Goal: Information Seeking & Learning: Learn about a topic

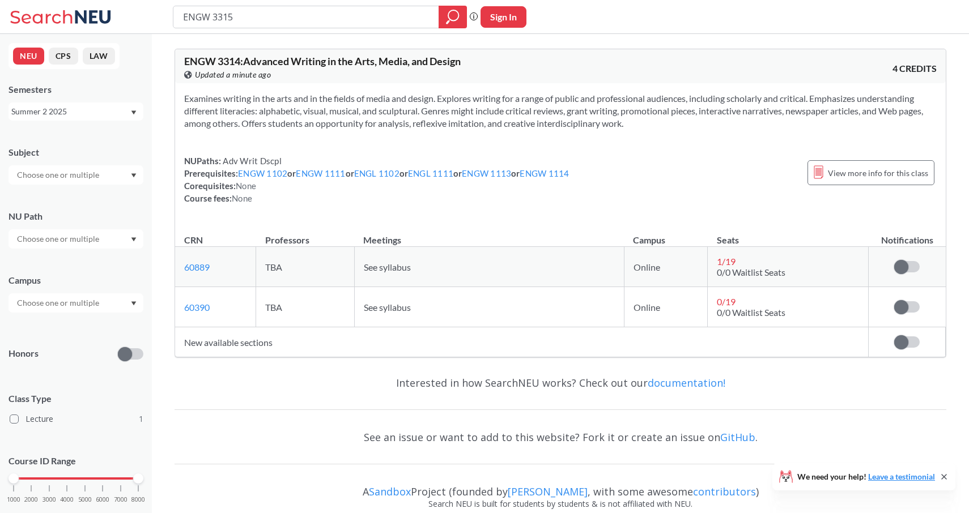
type input "ENGW 3315"
click at [506, 19] on button "Sign In" at bounding box center [504, 17] width 46 height 22
select select "US"
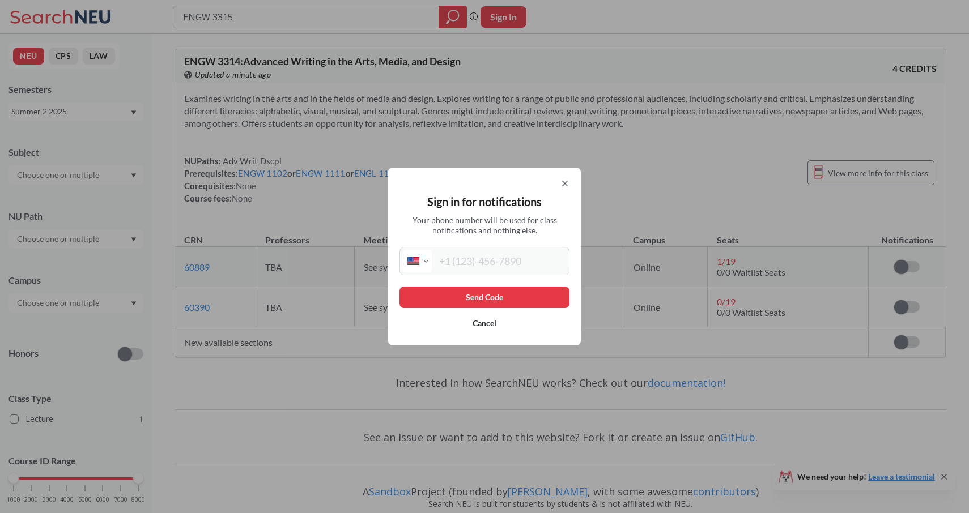
click at [561, 187] on icon at bounding box center [564, 183] width 9 height 9
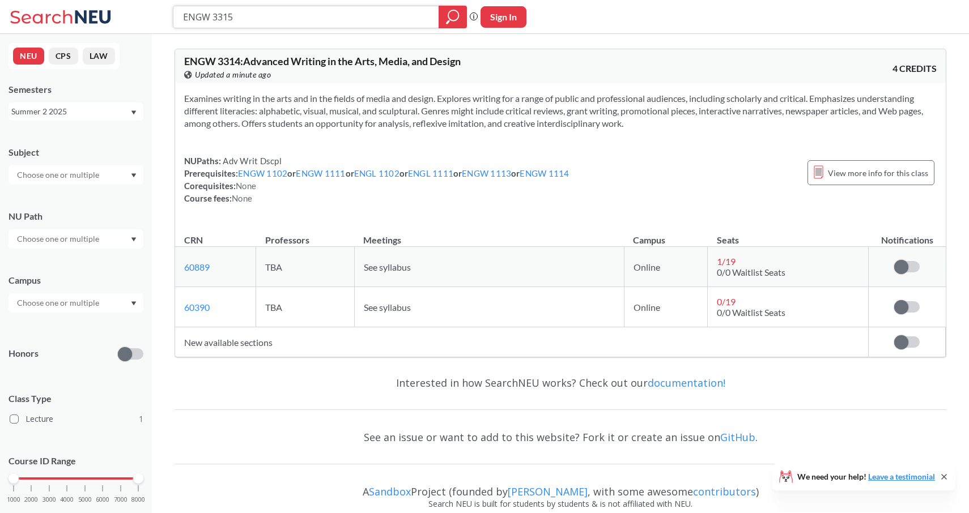
click at [448, 15] on icon "magnifying glass" at bounding box center [453, 17] width 14 height 16
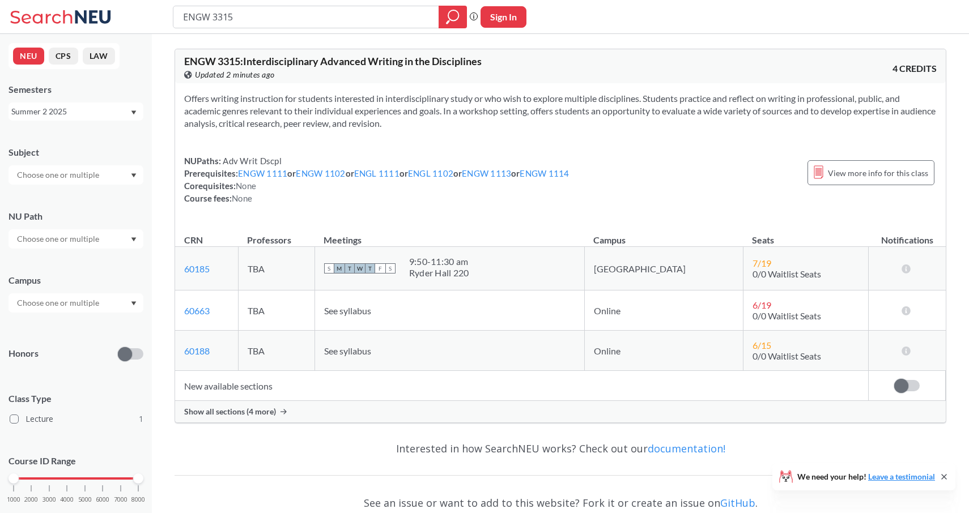
click at [93, 113] on div "Summer 2 2025" at bounding box center [70, 111] width 118 height 12
click at [75, 137] on div "Fall 2025" at bounding box center [79, 136] width 128 height 12
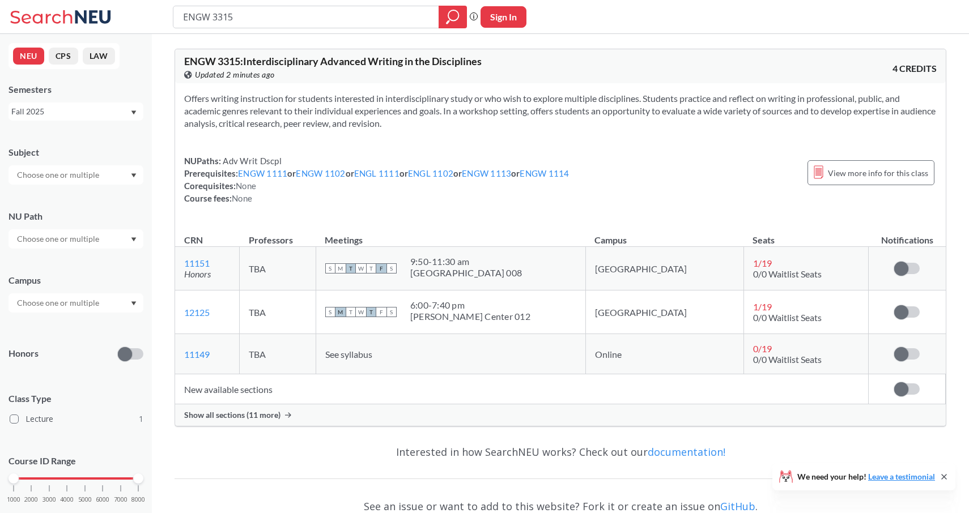
click at [257, 415] on span "Show all sections (11 more)" at bounding box center [232, 415] width 96 height 10
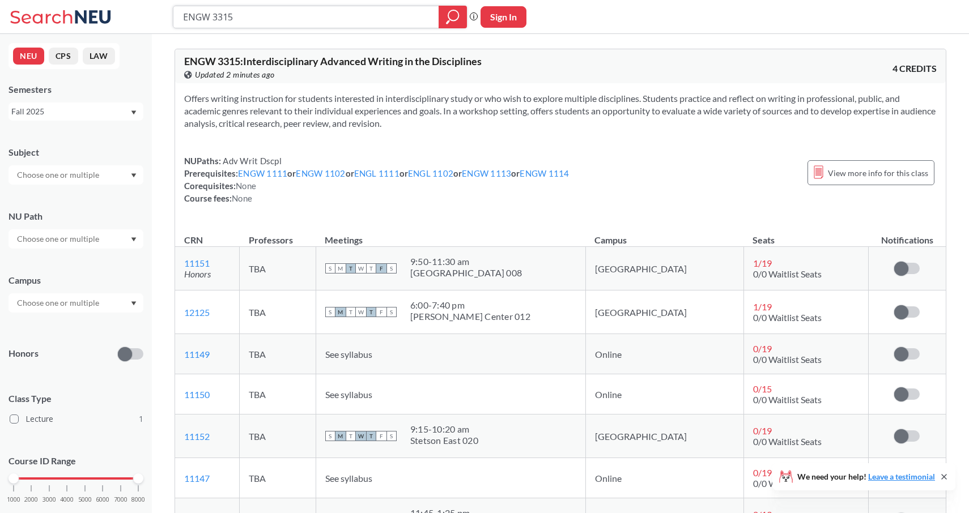
click at [242, 20] on input "ENGW 3315" at bounding box center [306, 16] width 249 height 19
type input "ENGW 3304"
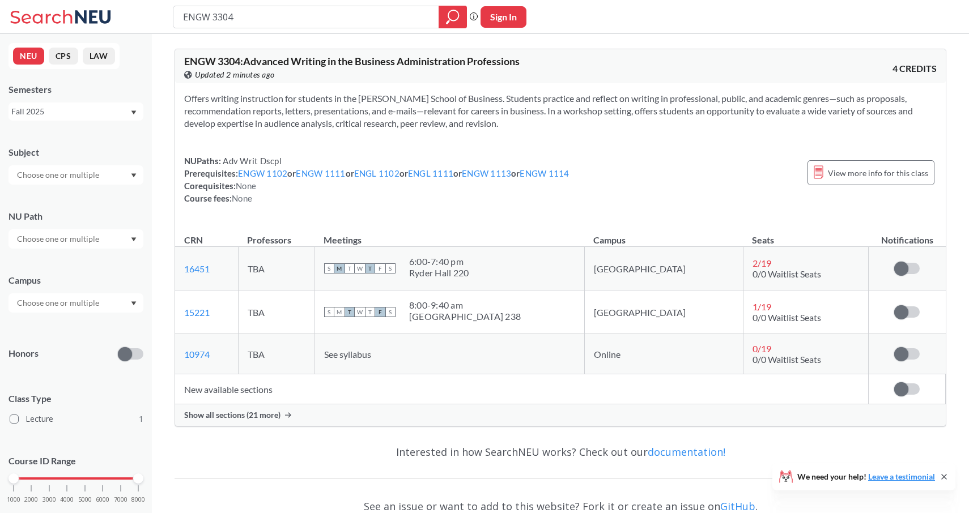
click at [230, 419] on span "Show all sections (21 more)" at bounding box center [232, 415] width 96 height 10
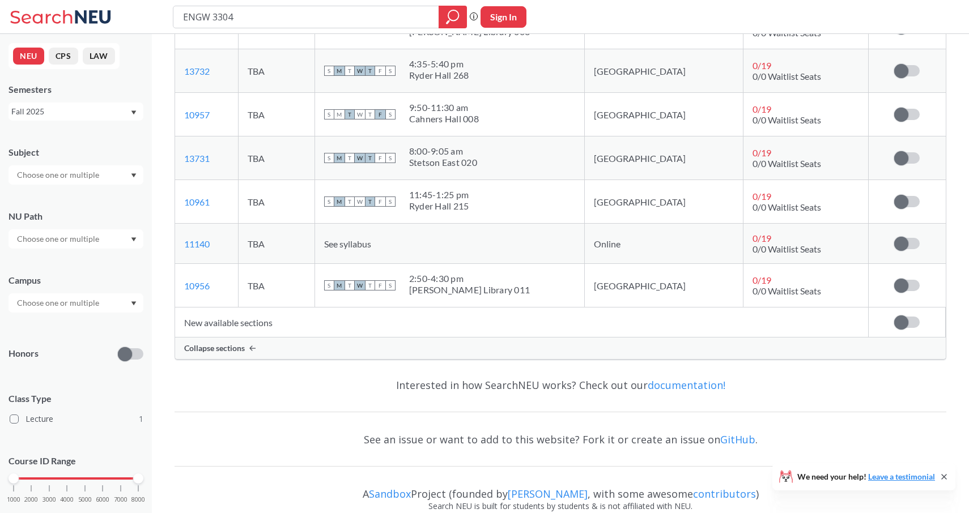
scroll to position [954, 0]
